Goal: Check status: Check status

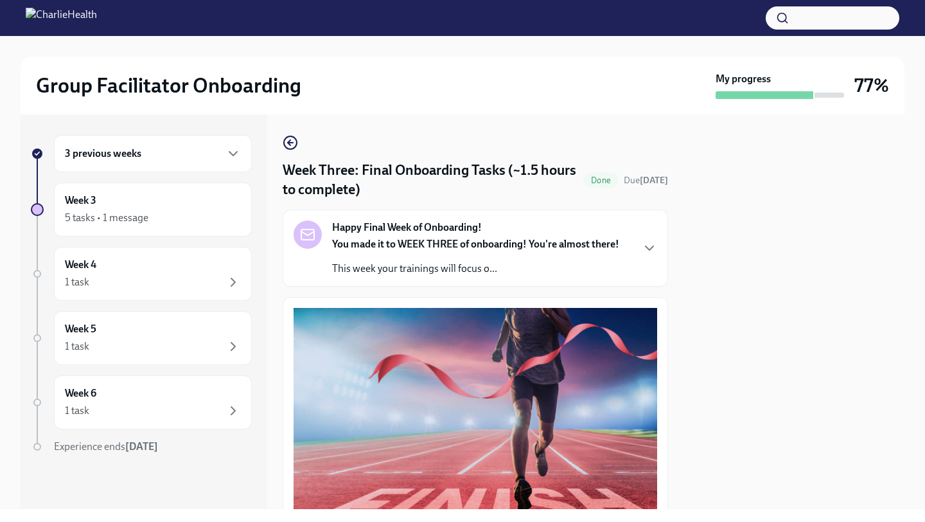
click at [803, 159] on div at bounding box center [794, 311] width 221 height 395
click at [168, 264] on div "Week 4 1 task" at bounding box center [153, 274] width 176 height 32
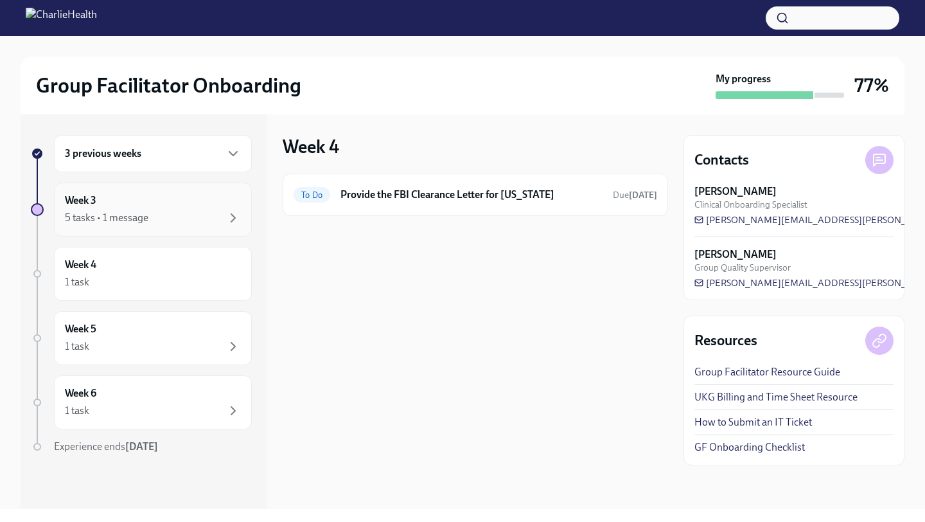
click at [108, 216] on div "5 tasks • 1 message" at bounding box center [107, 218] width 84 height 14
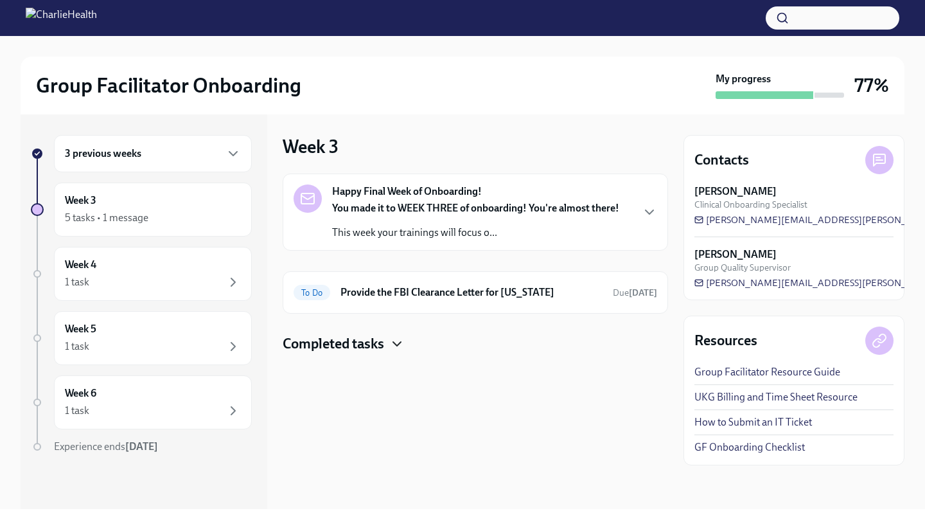
click at [402, 344] on icon "button" at bounding box center [396, 343] width 15 height 15
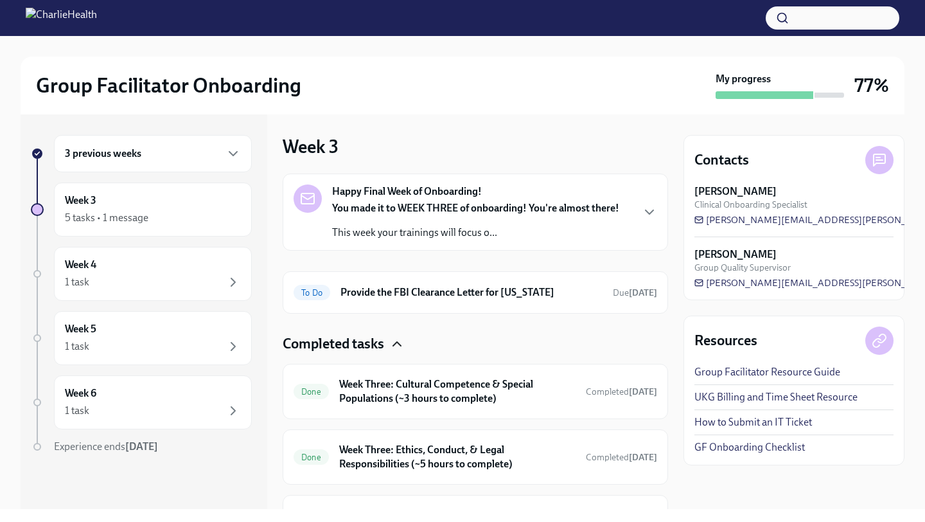
click at [594, 350] on div "Completed tasks" at bounding box center [476, 343] width 386 height 19
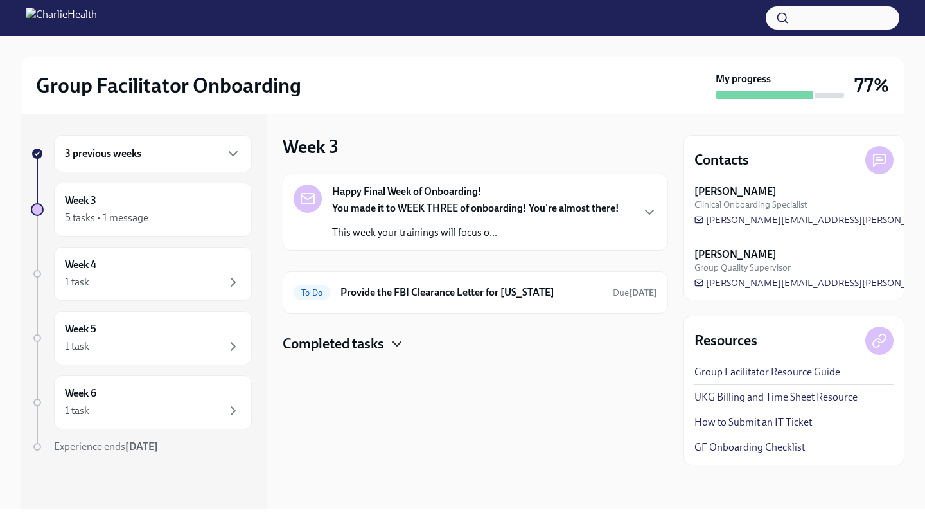
click at [396, 340] on icon "button" at bounding box center [396, 343] width 15 height 15
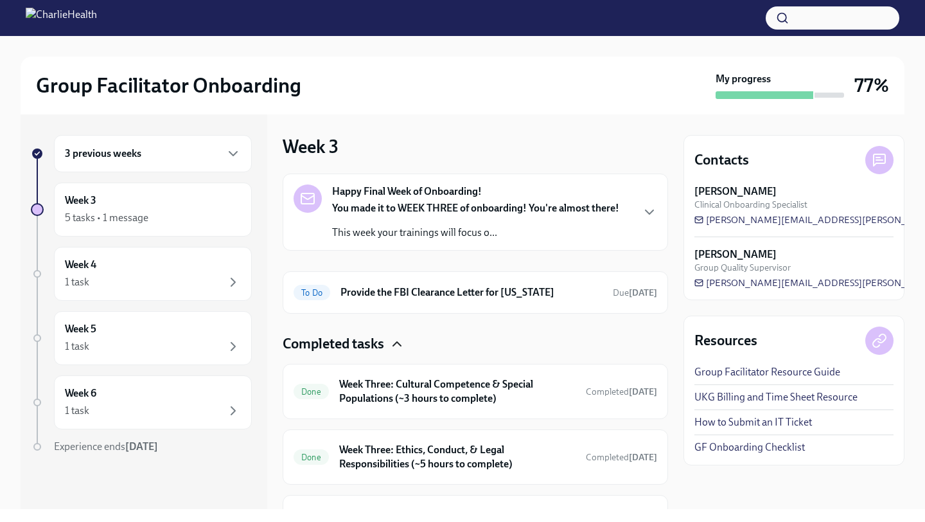
click at [121, 158] on h6 "3 previous weeks" at bounding box center [103, 154] width 76 height 14
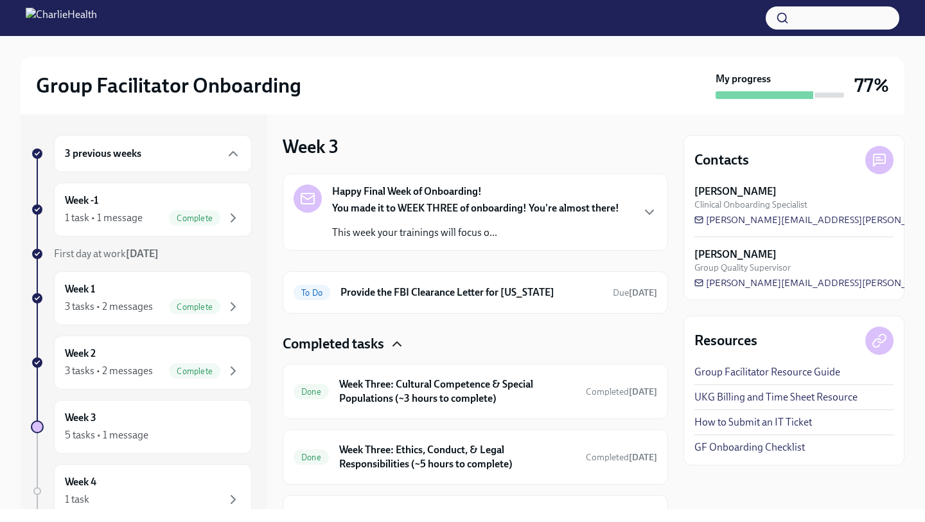
click at [0, 473] on div "Group Facilitator Onboarding My progress 77% 3 previous weeks Week -1 1 task • …" at bounding box center [462, 272] width 925 height 473
